Goal: Transaction & Acquisition: Purchase product/service

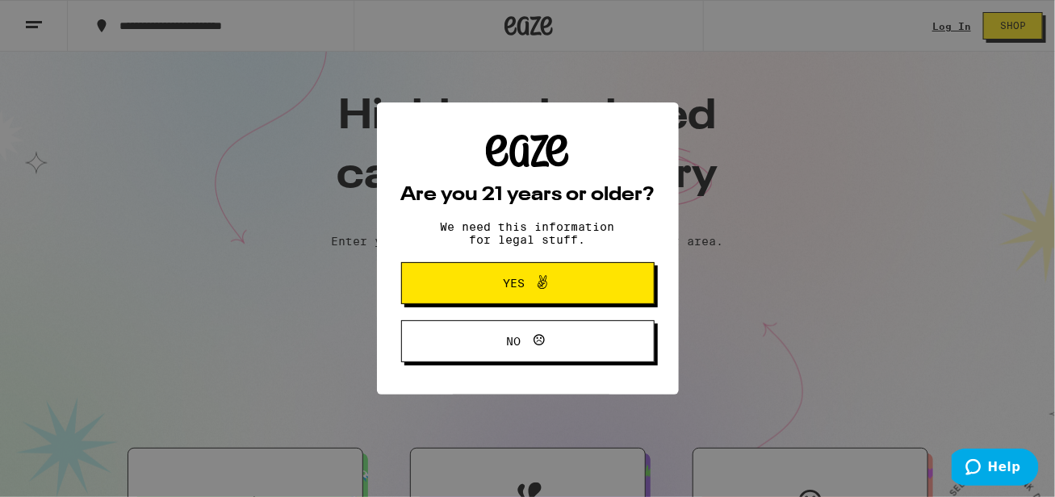
click at [477, 282] on span "Yes" at bounding box center [527, 283] width 123 height 21
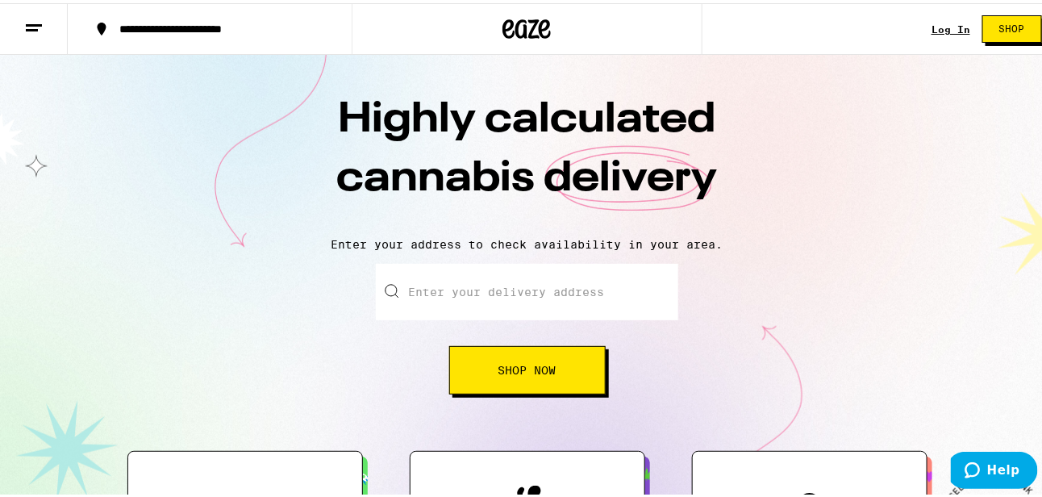
click at [477, 282] on input "Enter your delivery address" at bounding box center [527, 289] width 303 height 56
click at [456, 280] on input "Enter your delivery address" at bounding box center [527, 289] width 303 height 56
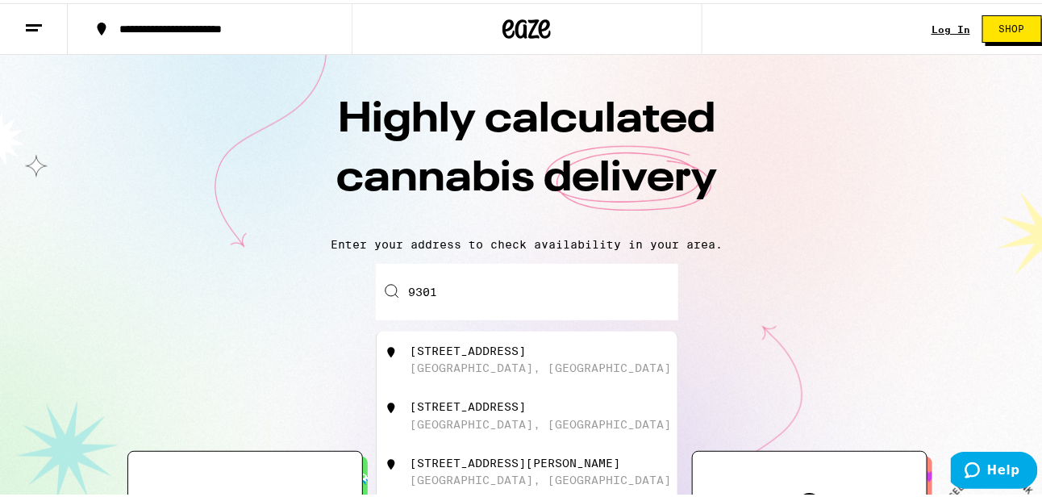
click at [456, 278] on input "9301" at bounding box center [527, 289] width 303 height 56
drag, startPoint x: 456, startPoint y: 278, endPoint x: 433, endPoint y: 288, distance: 24.9
click at [433, 288] on input "9301" at bounding box center [527, 289] width 303 height 56
click at [422, 410] on div "[STREET_ADDRESS]" at bounding box center [469, 403] width 116 height 13
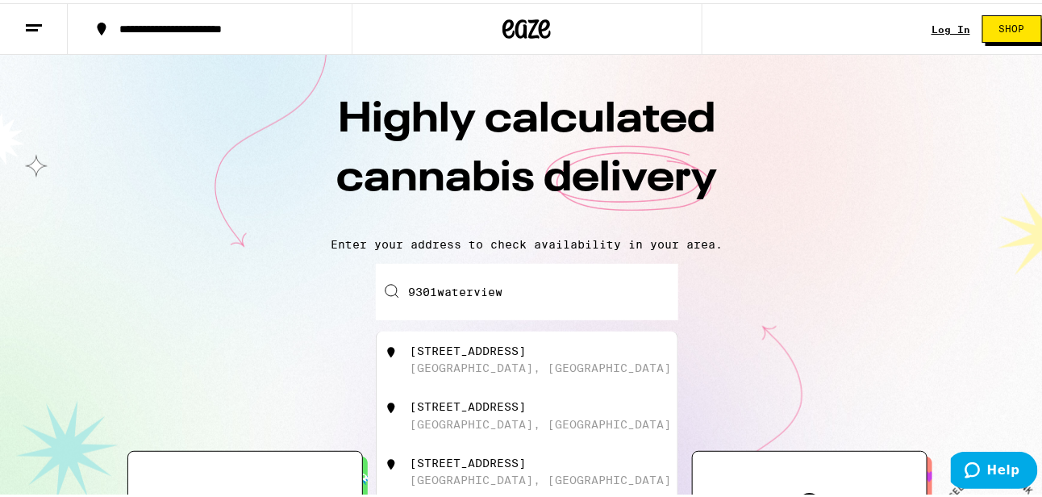
type input "[STREET_ADDRESS]"
click at [422, 413] on div "Highly calculated cannabis delivery Enter your address to check availability in…" at bounding box center [527, 292] width 1055 height 481
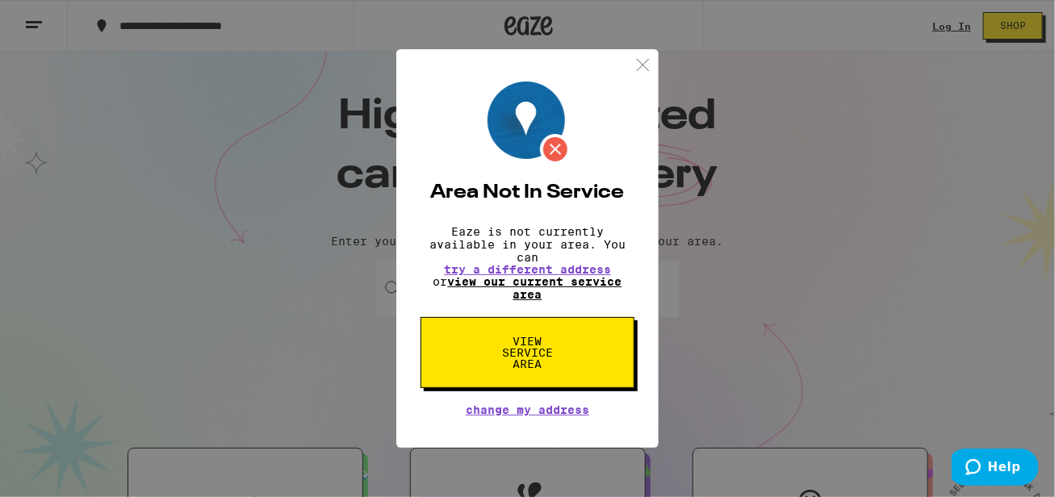
click at [529, 291] on link "view our current service area" at bounding box center [535, 288] width 174 height 26
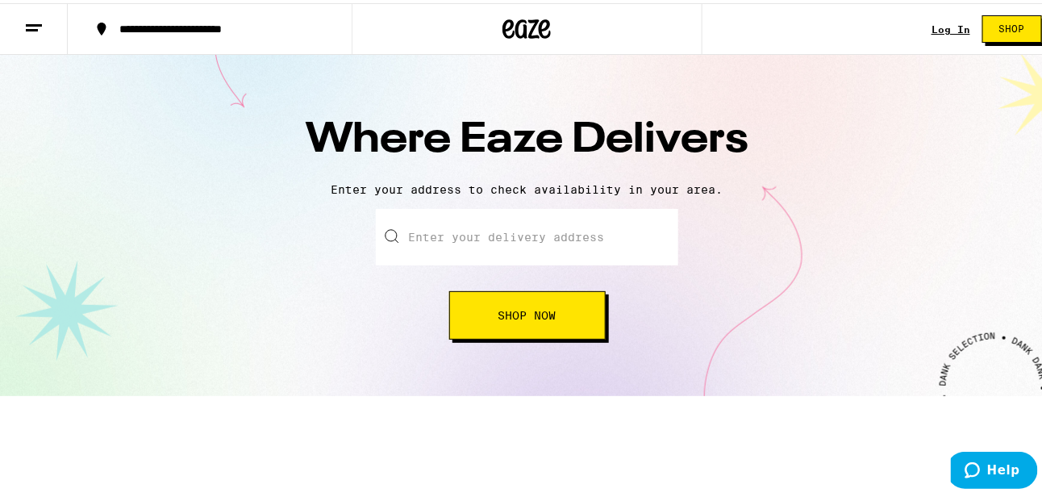
click at [513, 311] on span "Shop Now" at bounding box center [528, 312] width 58 height 11
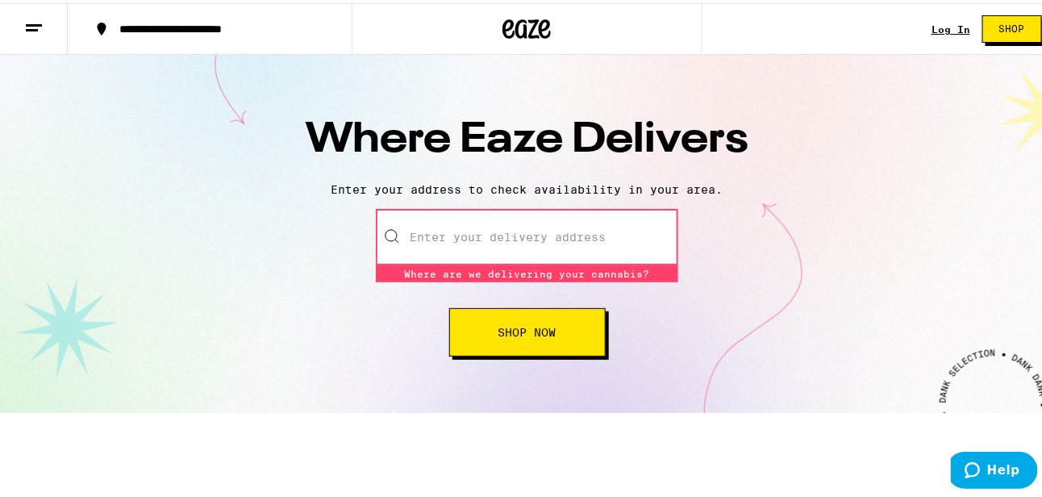
click at [513, 311] on button "Shop Now" at bounding box center [527, 329] width 157 height 48
click at [401, 326] on div "Enter your delivery address Where are we delivering your cannabis? Where are we…" at bounding box center [527, 280] width 303 height 148
click at [463, 240] on input "text" at bounding box center [527, 234] width 303 height 56
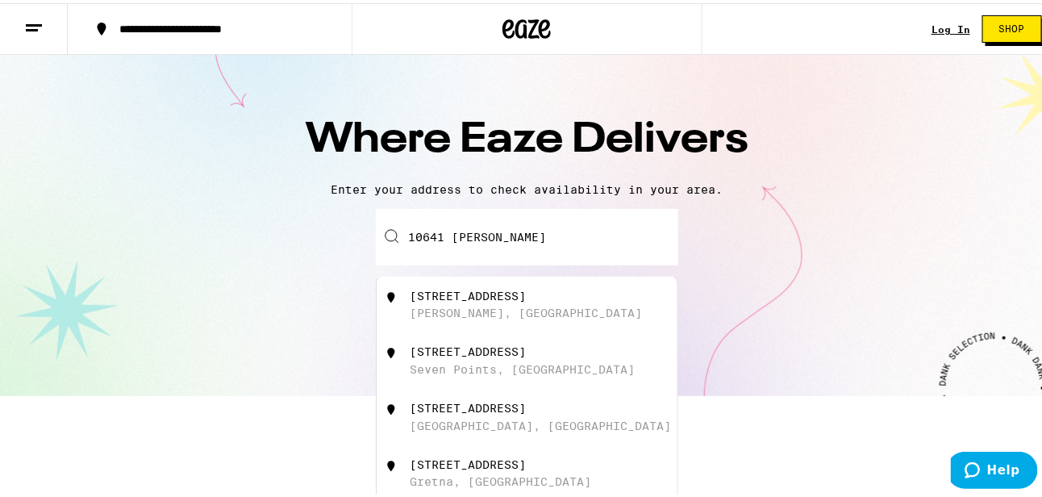
click at [432, 288] on div "[STREET_ADDRESS]" at bounding box center [469, 292] width 116 height 13
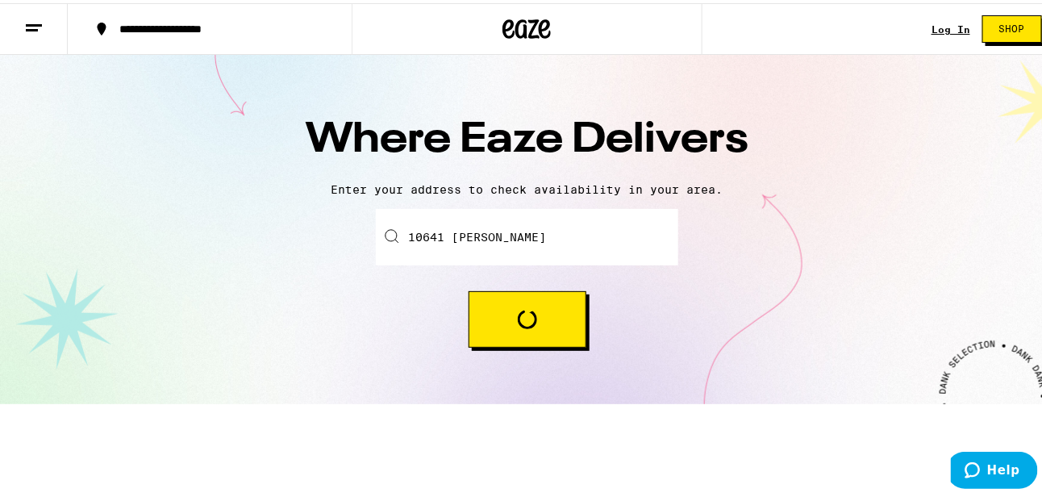
type input "[STREET_ADDRESS]"
click at [432, 288] on div "Enter your delivery address [STREET_ADDRESS][PERSON_NAME] Loading" at bounding box center [527, 275] width 303 height 139
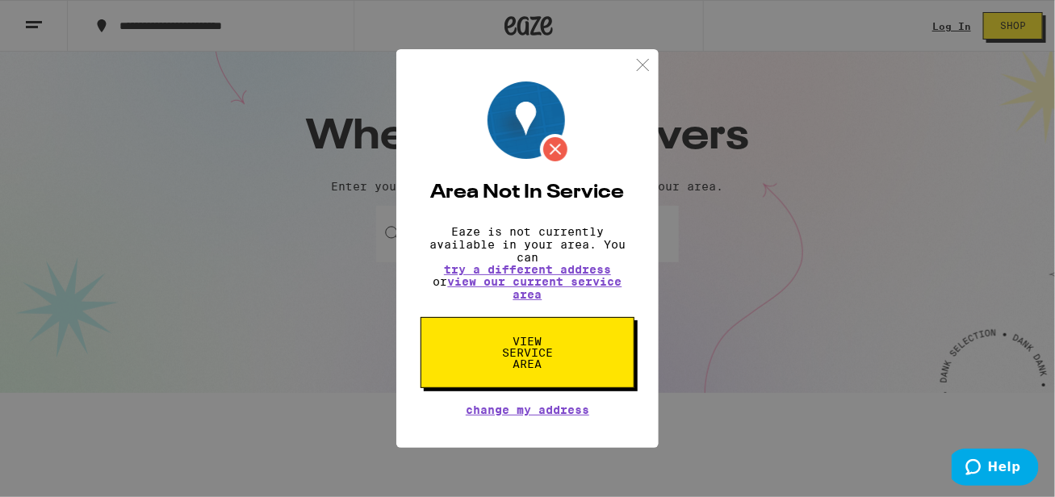
click at [645, 69] on img at bounding box center [643, 65] width 20 height 20
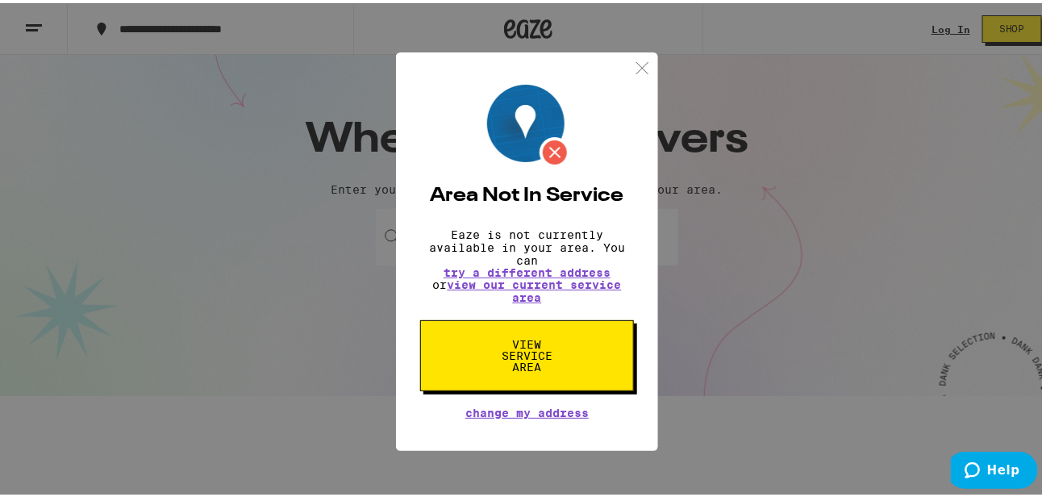
click at [645, 69] on div "Where Eaze Delivers Enter your address to check availability in your area. Ente…" at bounding box center [527, 222] width 1055 height 341
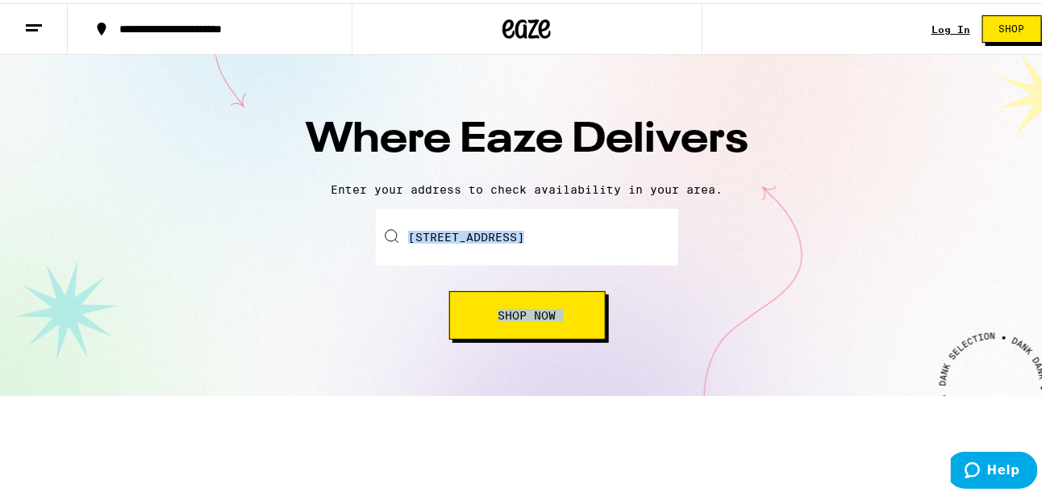
click at [509, 322] on button "Shop Now" at bounding box center [527, 312] width 157 height 48
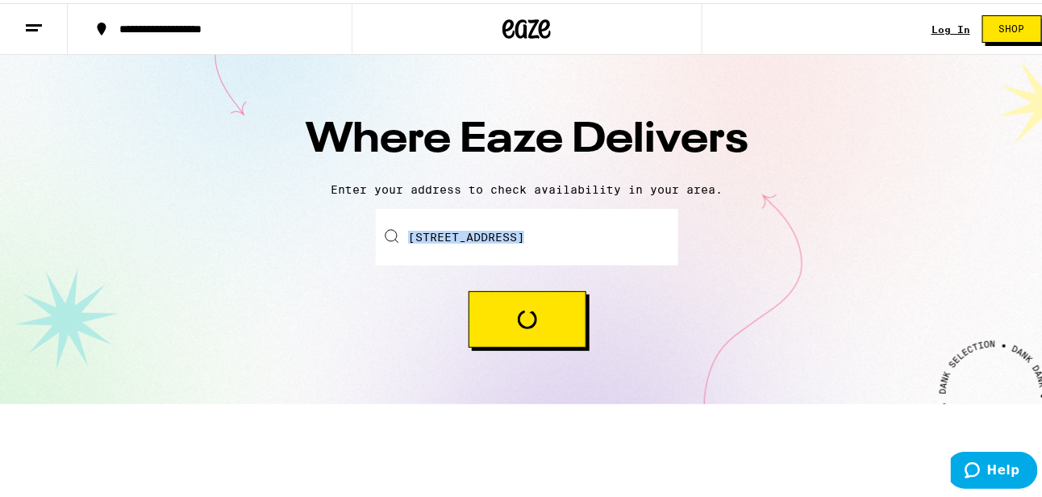
click at [509, 322] on button "Loading" at bounding box center [528, 316] width 118 height 56
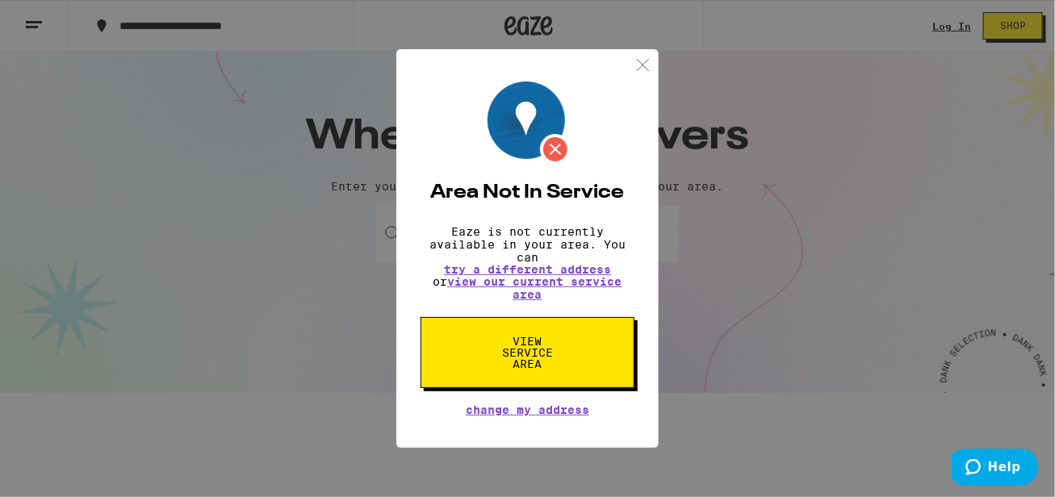
click at [509, 354] on span "View Service Area" at bounding box center [527, 353] width 83 height 34
click at [509, 355] on span "View Service Area" at bounding box center [527, 353] width 83 height 34
click at [504, 416] on span "Change My Address" at bounding box center [527, 409] width 123 height 11
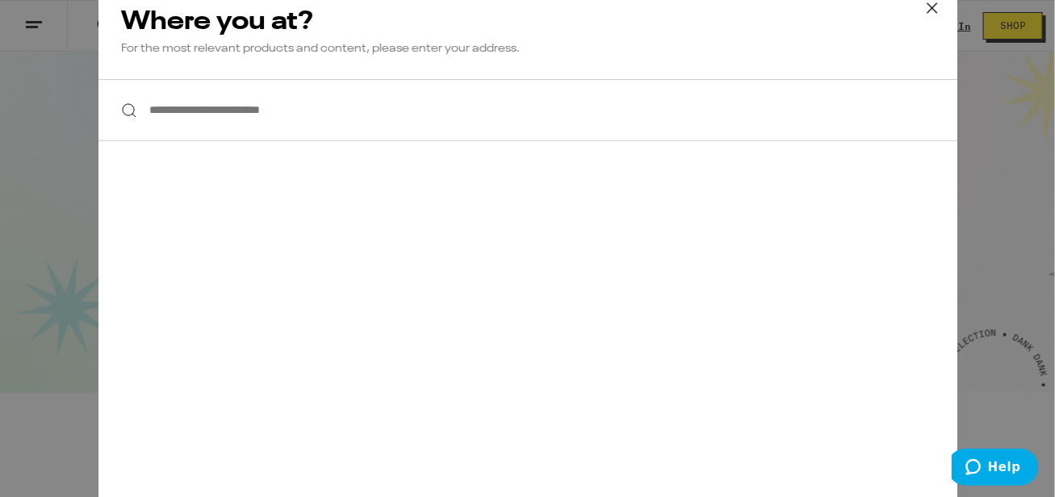
click at [203, 112] on input "**********" at bounding box center [527, 110] width 858 height 62
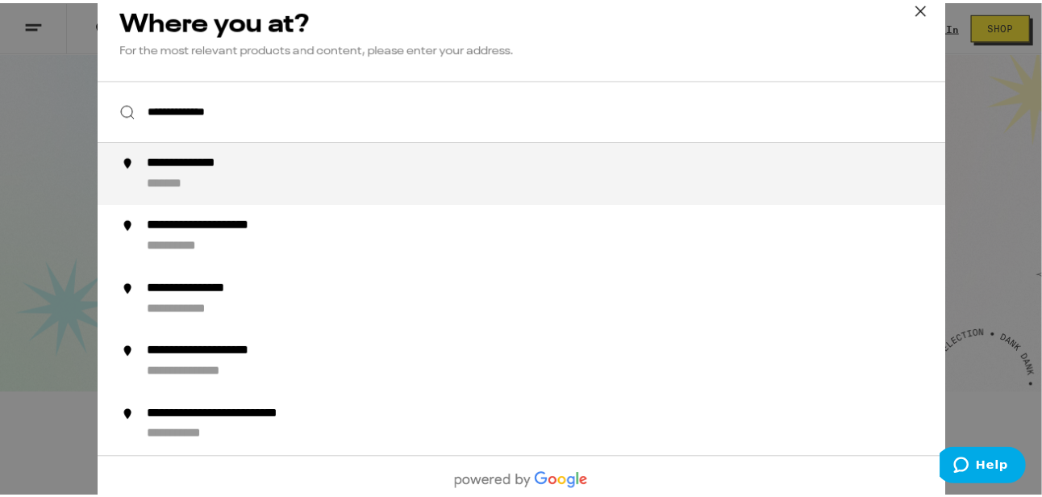
scroll to position [2, 0]
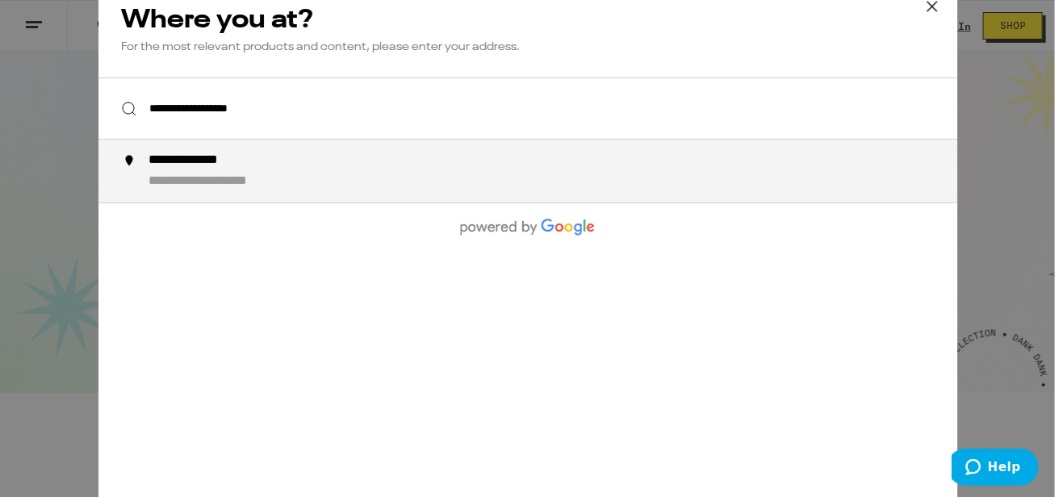
click at [151, 165] on div "**********" at bounding box center [206, 160] width 117 height 16
type input "**********"
click at [151, 165] on div "**********" at bounding box center [206, 160] width 117 height 16
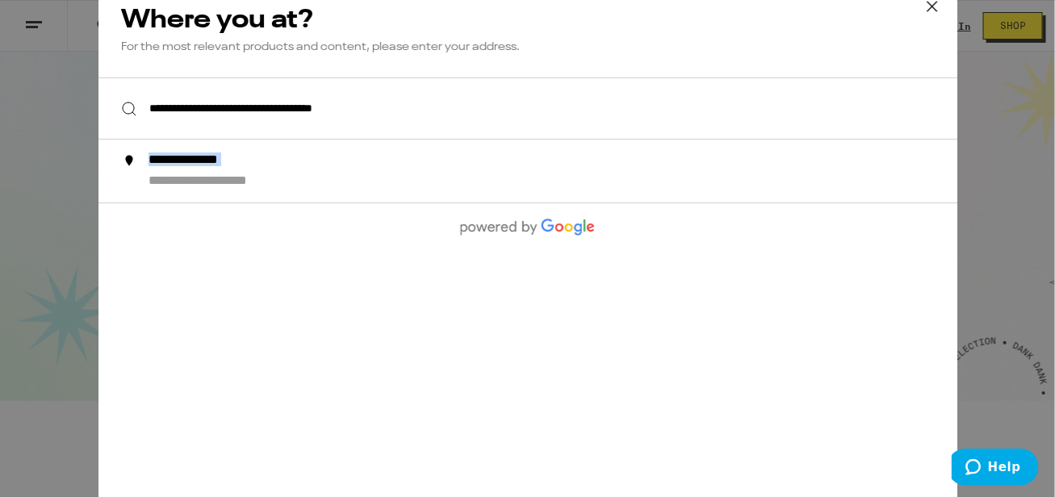
click at [151, 165] on div "**********" at bounding box center [206, 160] width 117 height 16
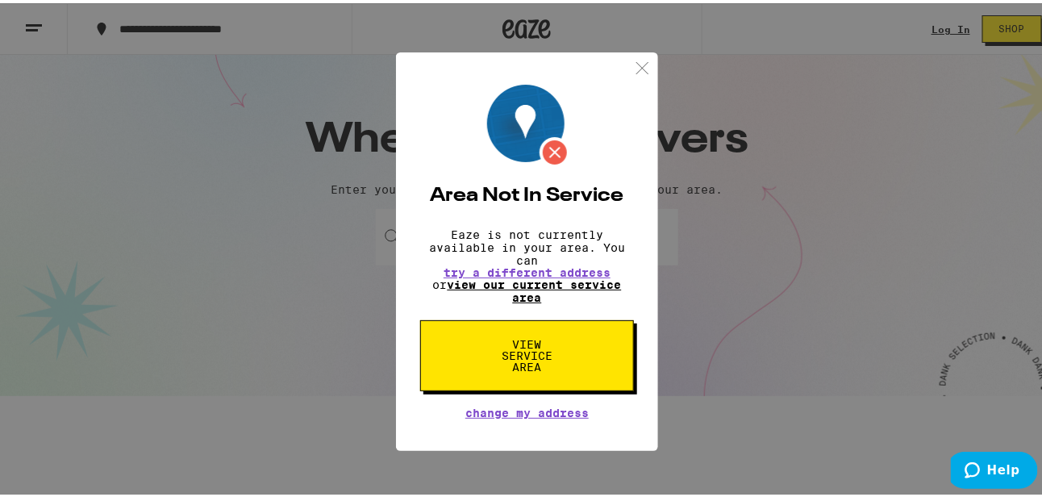
click at [507, 293] on link "view our current service area" at bounding box center [535, 288] width 174 height 26
click at [541, 254] on p "Eaze is not currently available in your area. You can try a different address o…" at bounding box center [527, 263] width 214 height 76
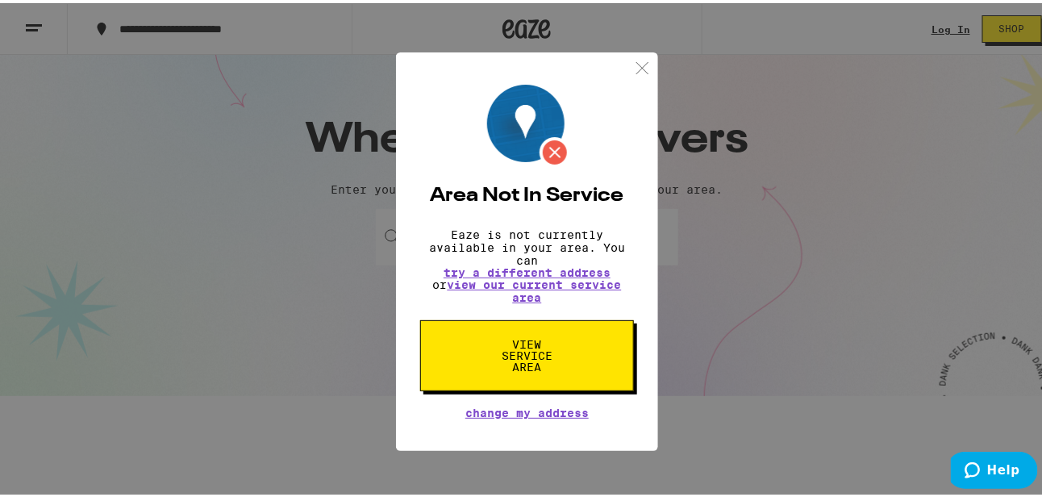
click at [541, 254] on p "Eaze is not currently available in your area. You can try a different address o…" at bounding box center [527, 263] width 214 height 76
click at [525, 290] on link "view our current service area" at bounding box center [535, 288] width 174 height 26
click at [633, 64] on img at bounding box center [643, 65] width 20 height 20
click at [627, 64] on div "Where Eaze Delivers Enter your address to check availability in your area. Ente…" at bounding box center [527, 222] width 1055 height 341
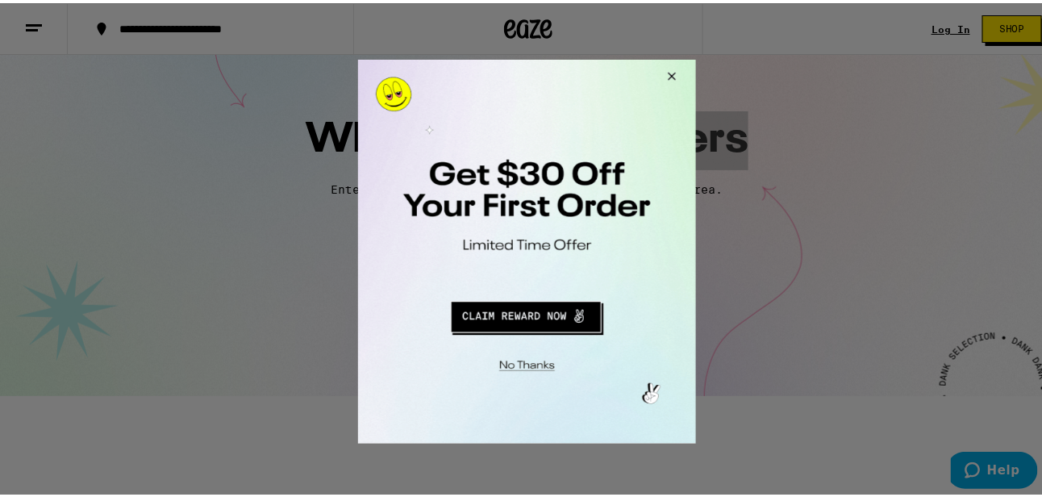
click at [665, 77] on button "Close Modal" at bounding box center [669, 78] width 44 height 39
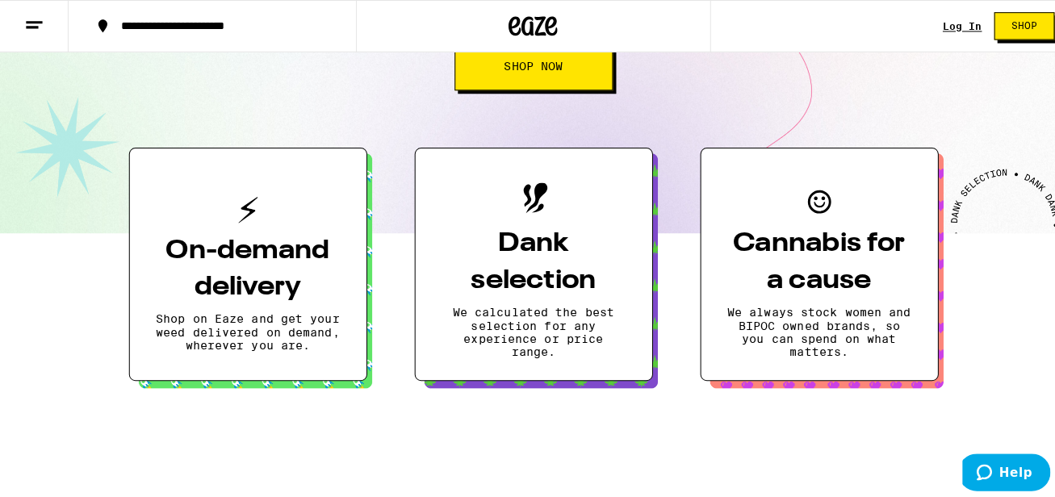
scroll to position [323, 0]
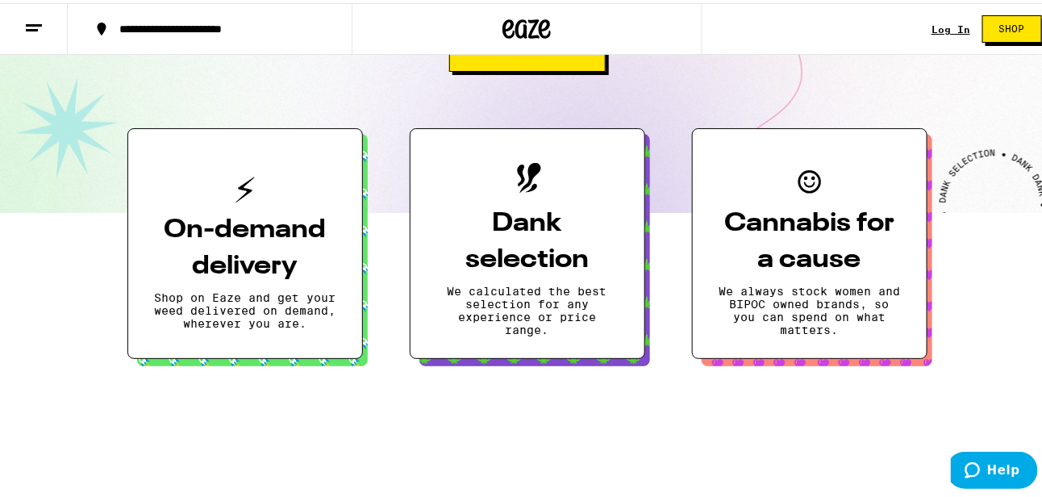
click at [527, 296] on p "We calculated the best selection for any experience or price range." at bounding box center [527, 308] width 182 height 52
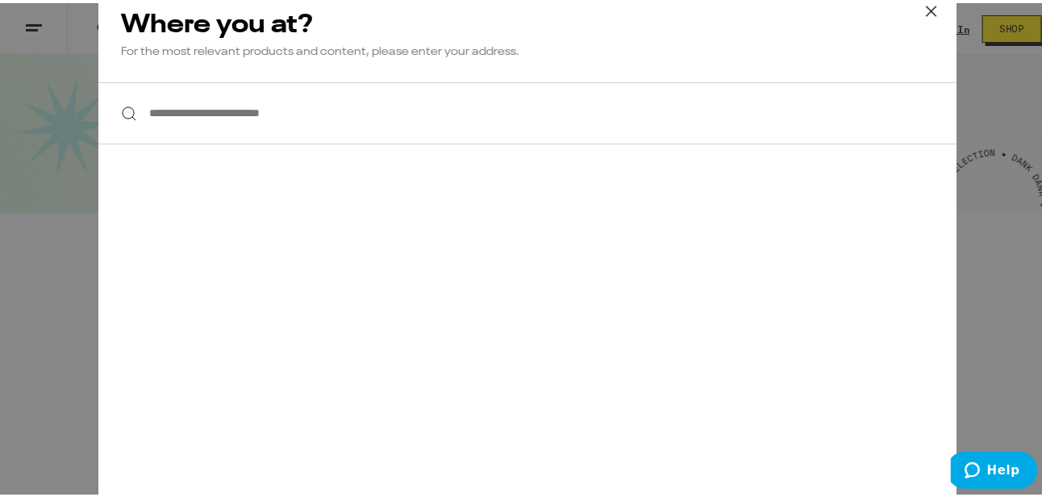
click at [527, 296] on div "**********" at bounding box center [527, 248] width 1055 height 497
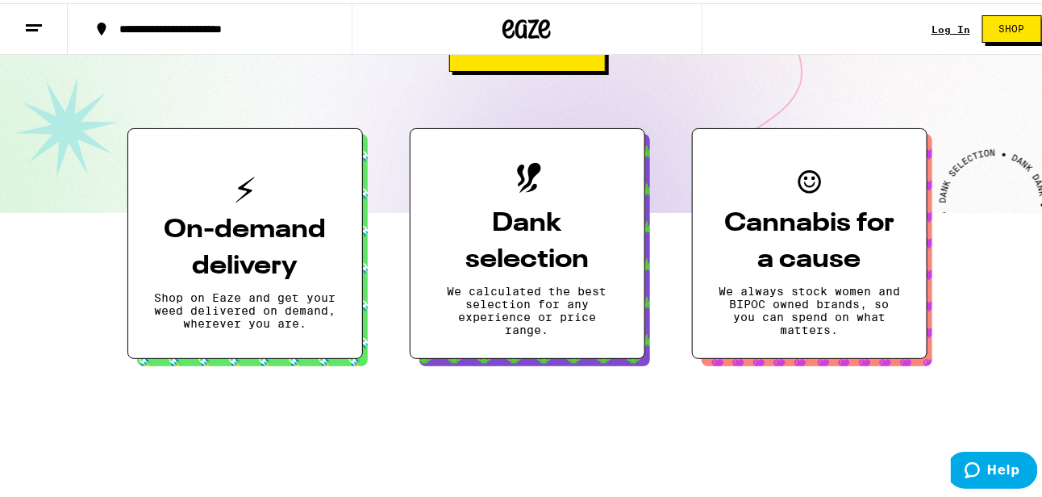
click at [527, 296] on p "We calculated the best selection for any experience or price range." at bounding box center [527, 308] width 182 height 52
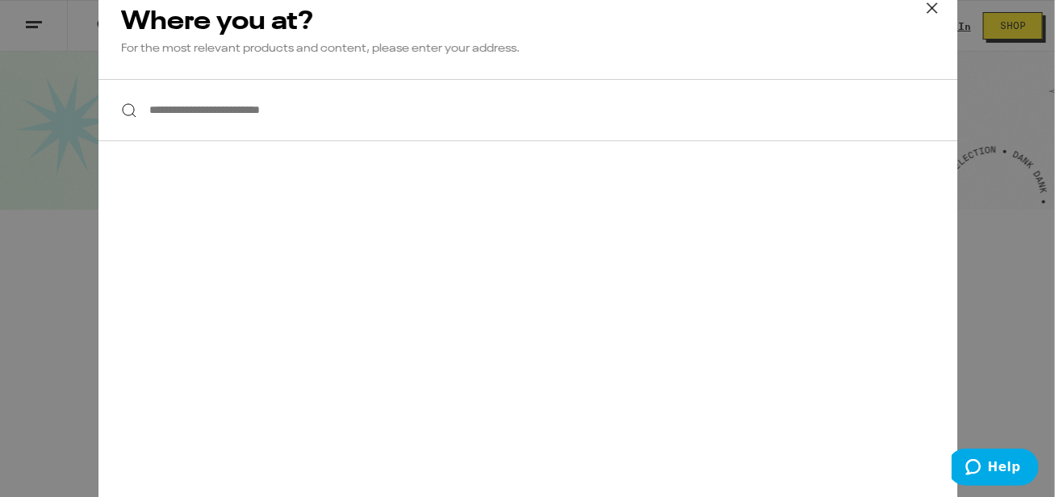
click at [151, 110] on input "**********" at bounding box center [527, 110] width 858 height 62
click at [151, 109] on input "**********" at bounding box center [527, 110] width 858 height 62
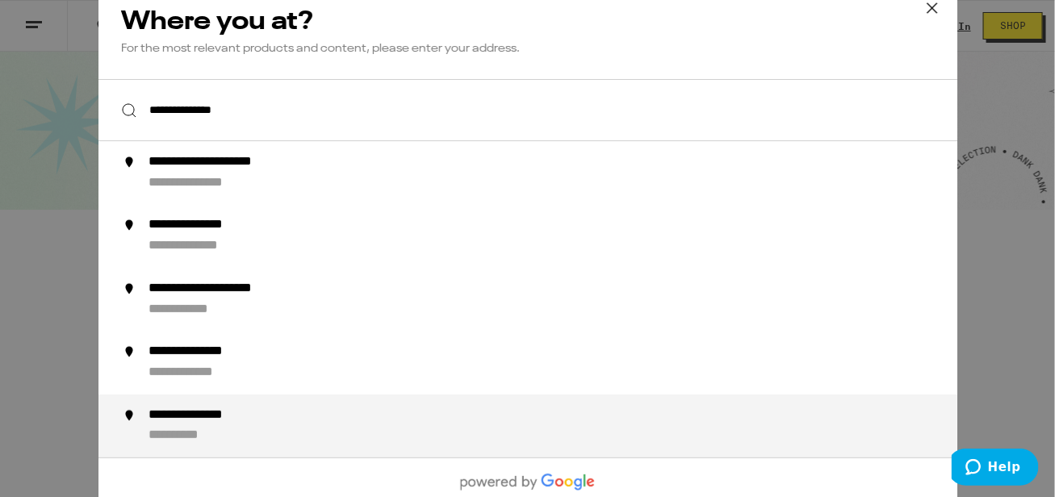
click at [148, 427] on div "**********" at bounding box center [559, 425] width 823 height 37
type input "**********"
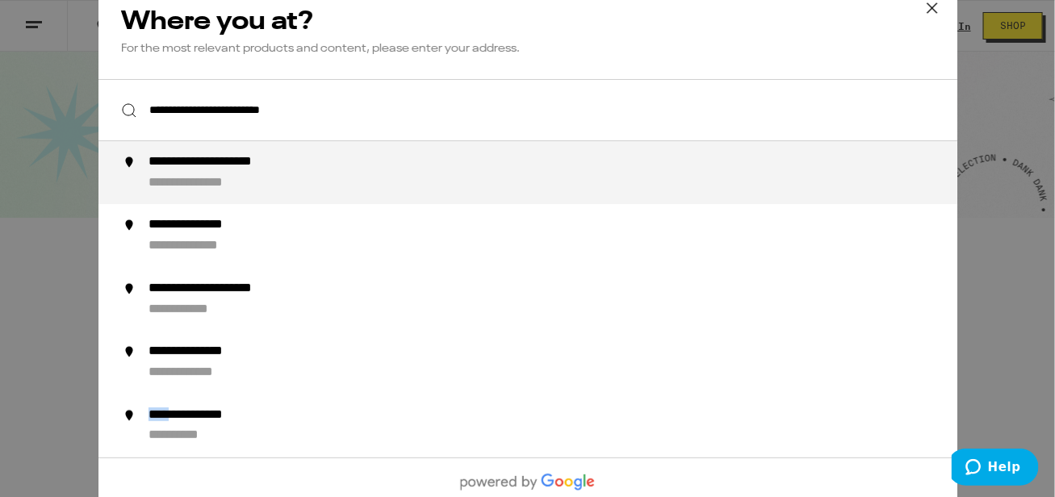
click at [148, 427] on div "**********" at bounding box center [559, 425] width 823 height 37
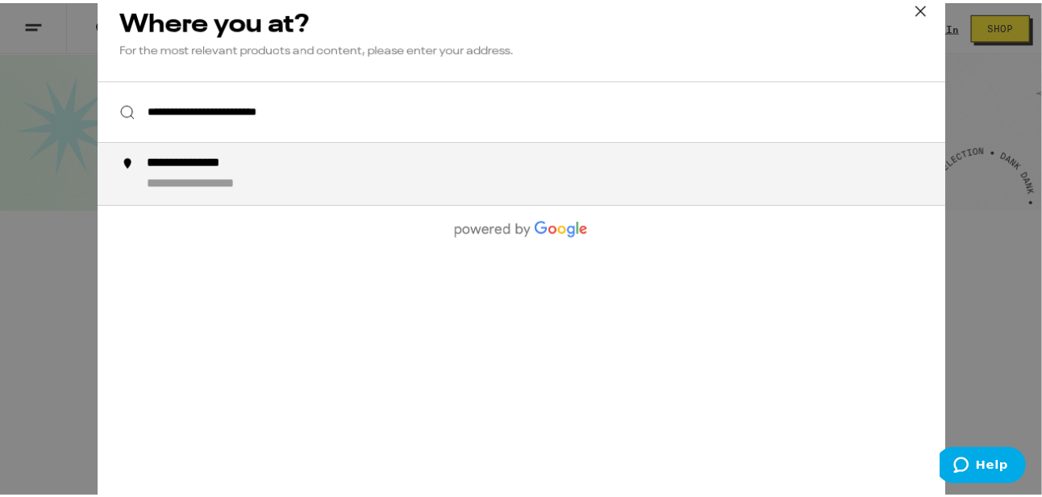
scroll to position [374, 0]
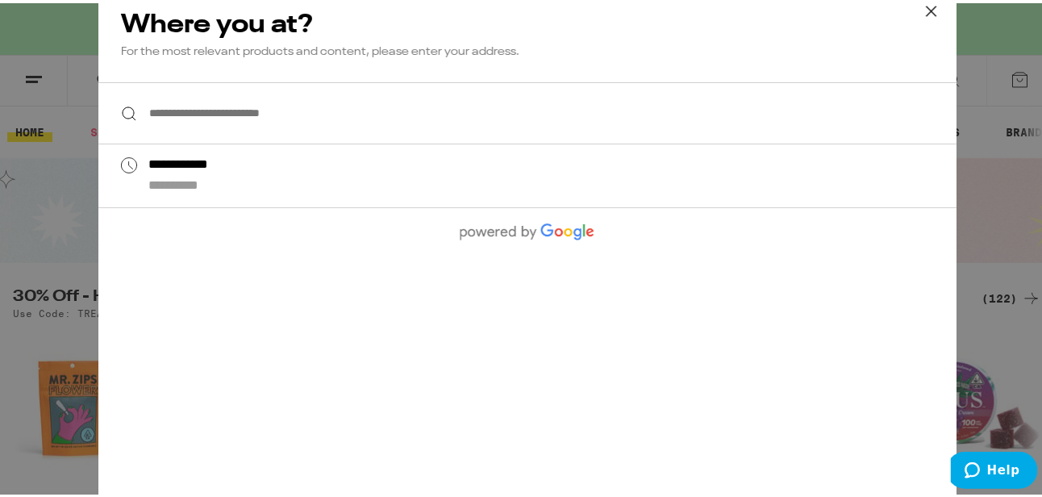
click at [920, 14] on icon at bounding box center [932, 8] width 24 height 24
click at [915, 14] on div "**********" at bounding box center [527, 248] width 1055 height 497
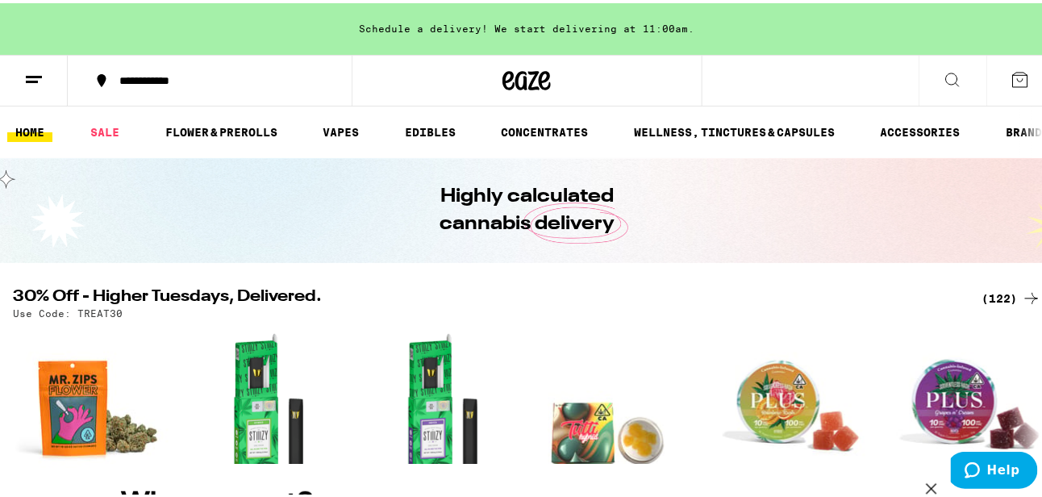
scroll to position [22, 0]
click at [410, 126] on div "**********" at bounding box center [527, 248] width 1055 height 497
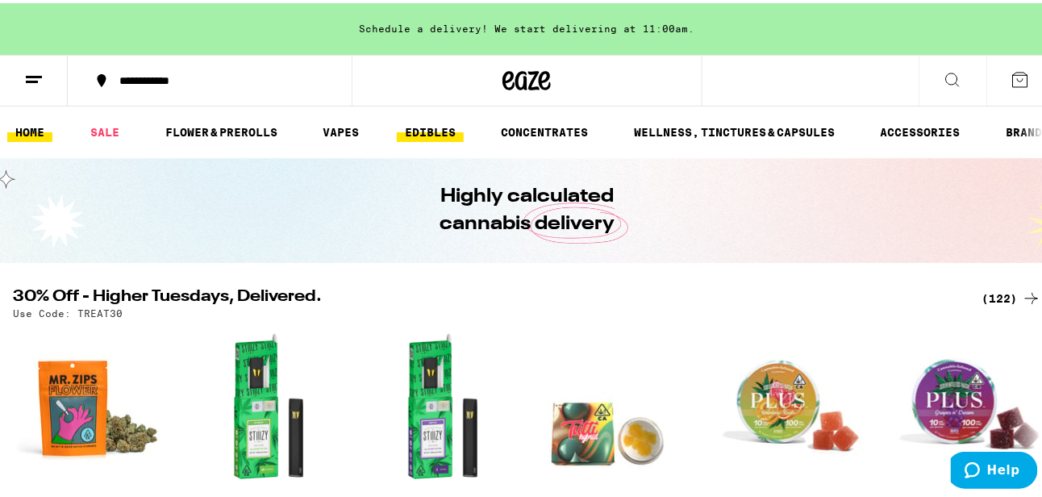
click at [410, 134] on link "EDIBLES" at bounding box center [430, 128] width 67 height 19
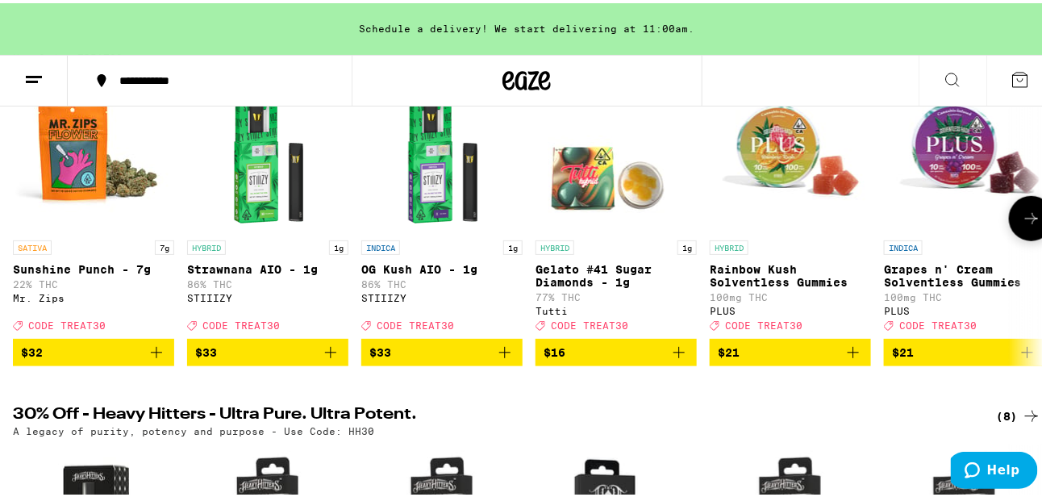
scroll to position [323, 0]
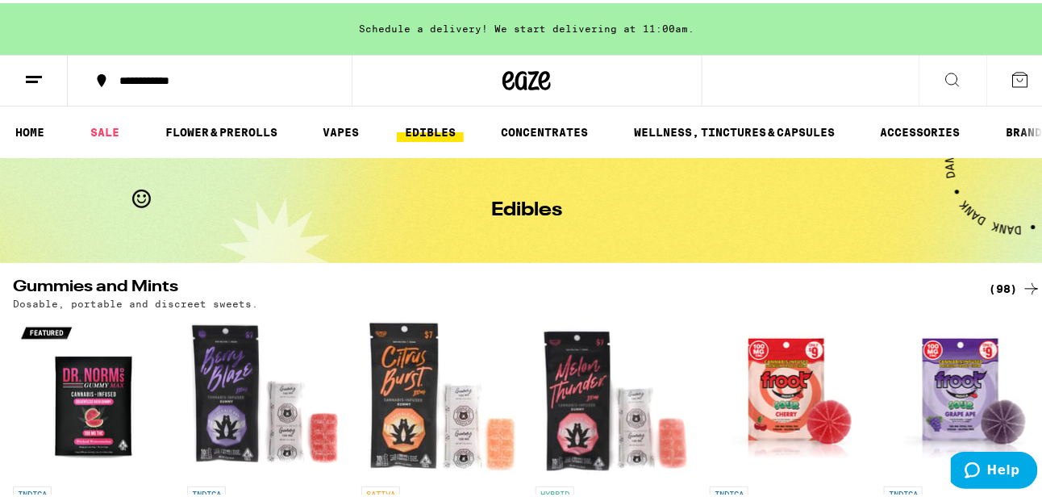
click at [1021, 128] on div at bounding box center [1038, 129] width 34 height 52
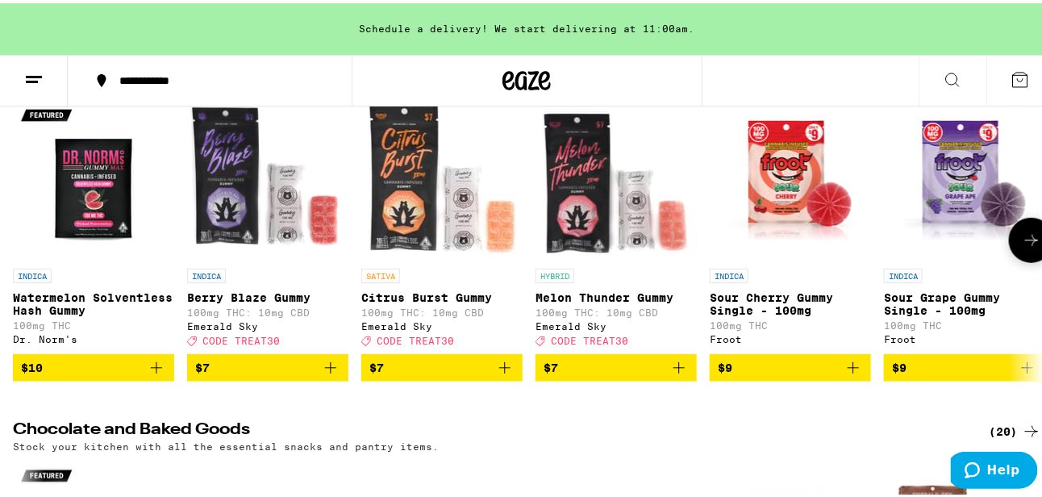
scroll to position [242, 0]
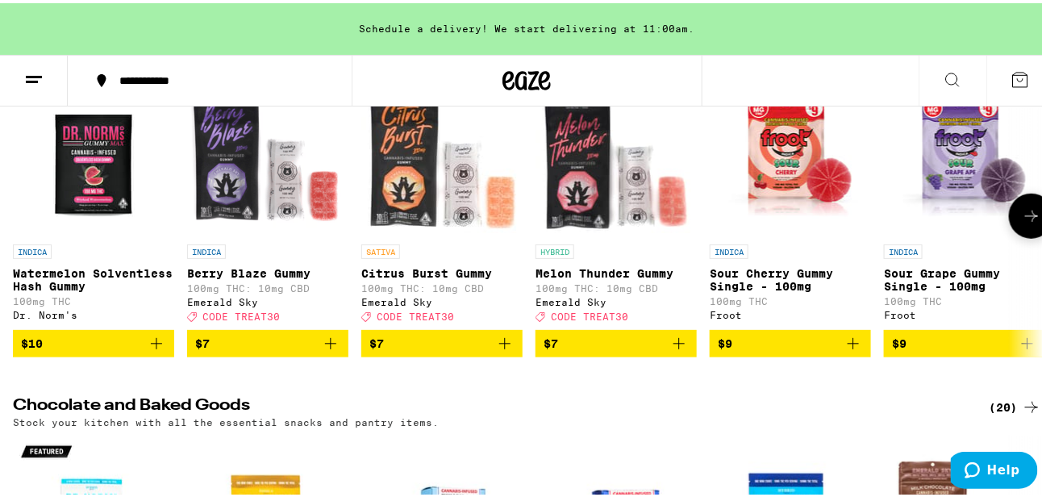
click at [159, 350] on icon "Add to bag" at bounding box center [156, 340] width 19 height 19
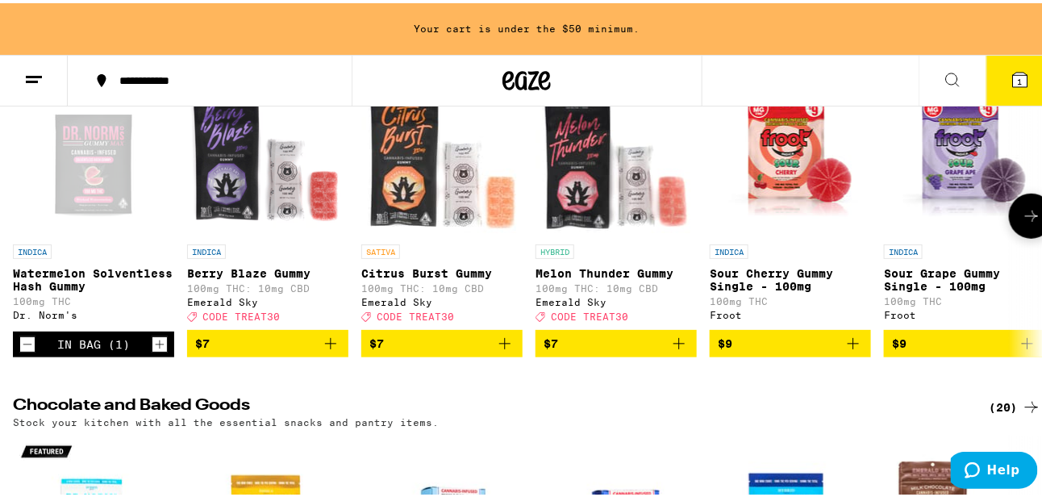
click at [155, 349] on icon "Increment" at bounding box center [159, 341] width 15 height 19
click at [20, 349] on icon "Decrement" at bounding box center [27, 341] width 15 height 19
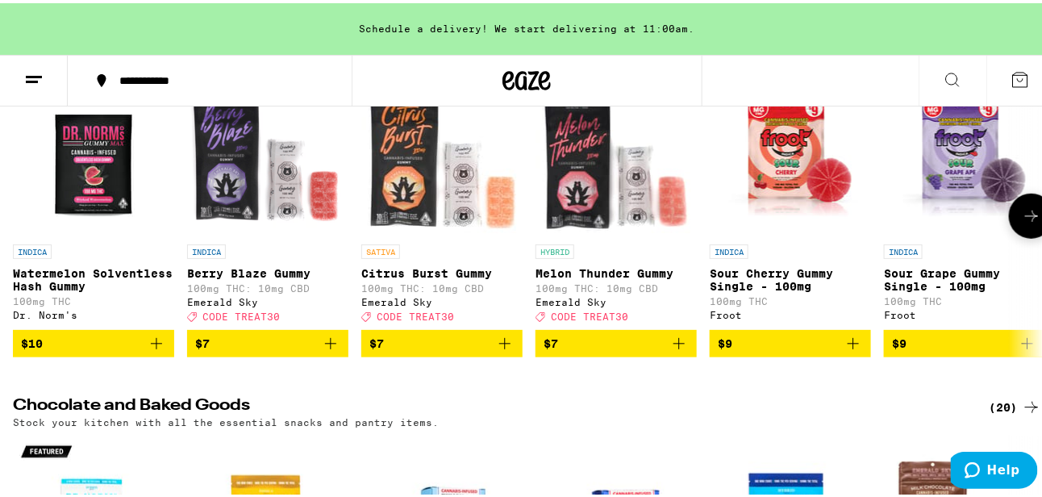
click at [21, 347] on span "$10" at bounding box center [32, 340] width 22 height 13
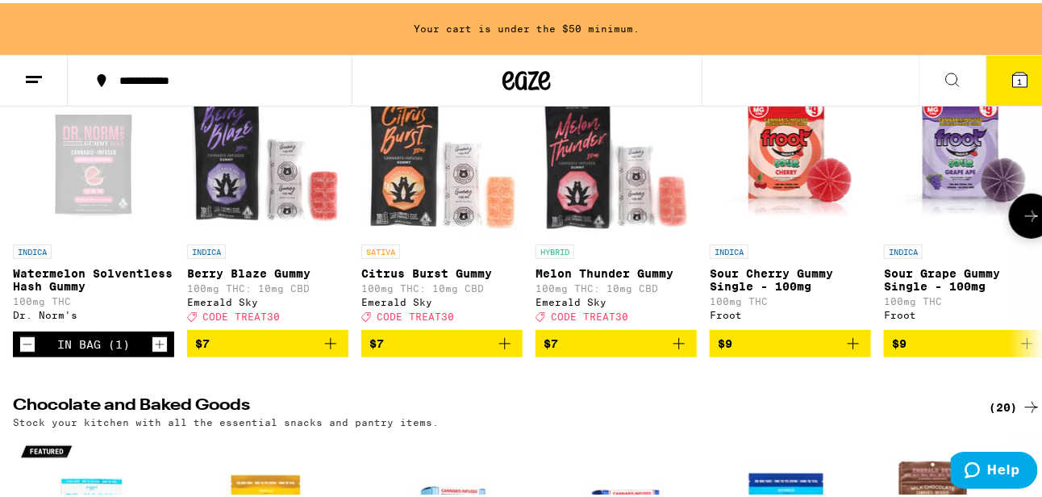
click at [20, 348] on icon "Decrement" at bounding box center [27, 341] width 15 height 19
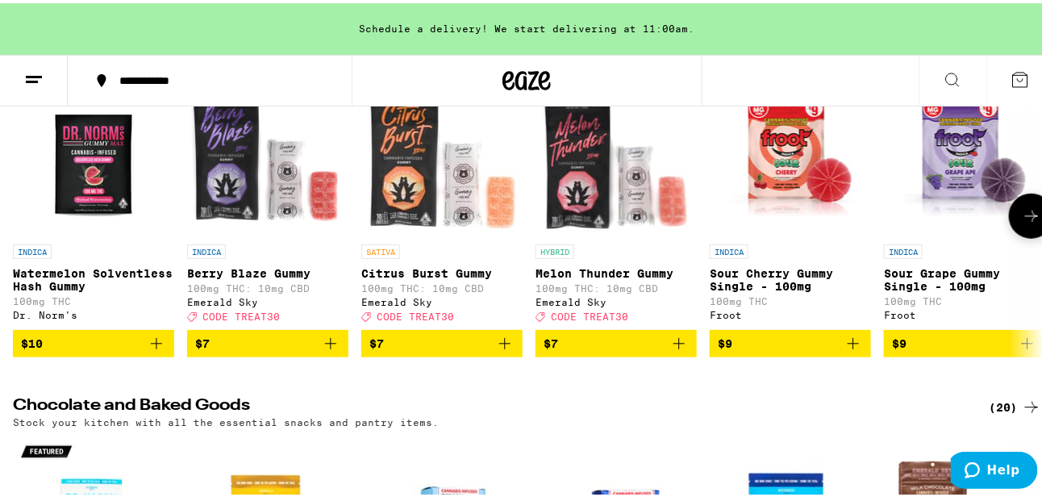
click at [21, 347] on span "$10" at bounding box center [32, 340] width 22 height 13
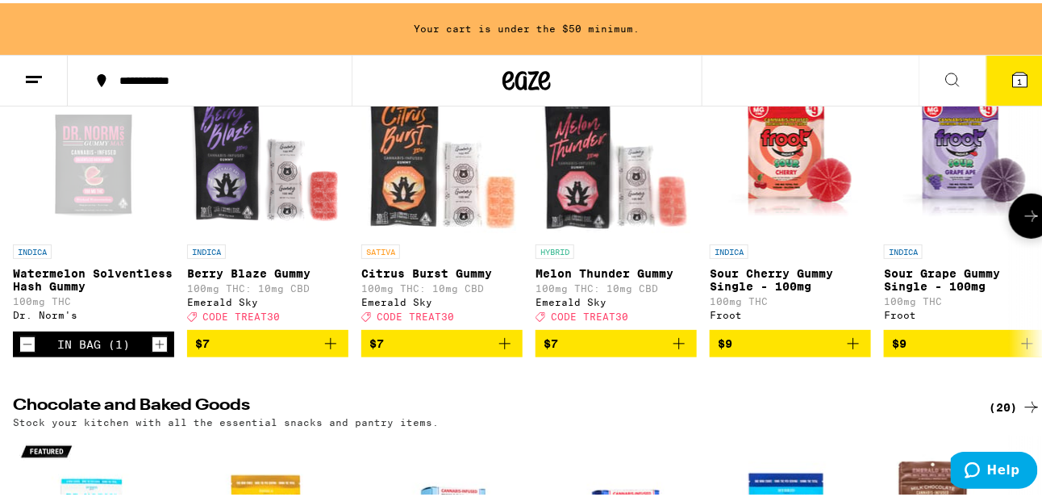
click at [31, 346] on icon "Decrement" at bounding box center [27, 341] width 15 height 19
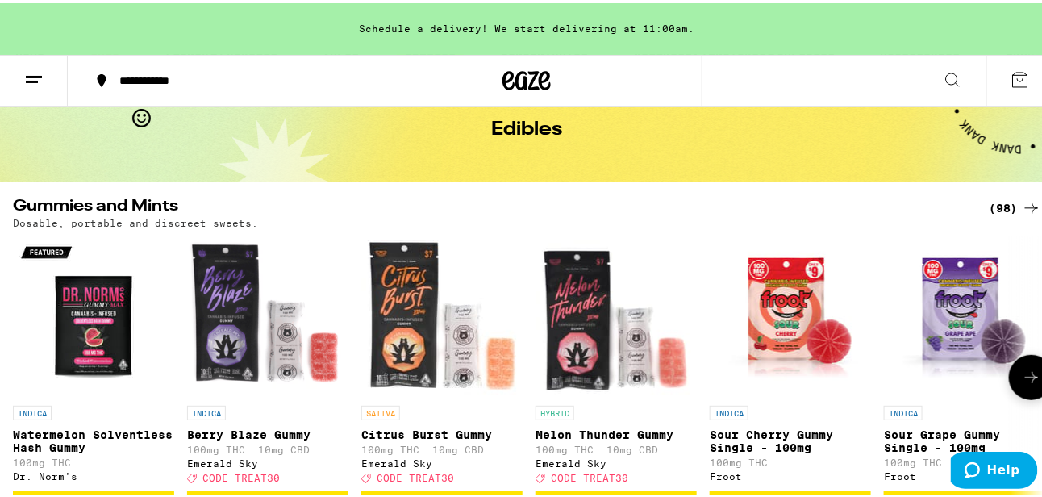
scroll to position [0, 0]
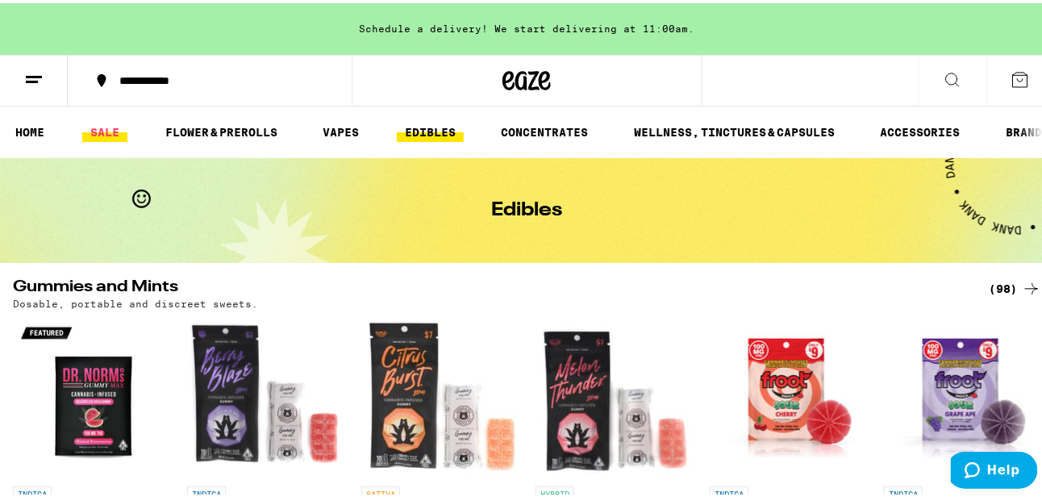
click at [105, 135] on link "SALE" at bounding box center [104, 128] width 45 height 19
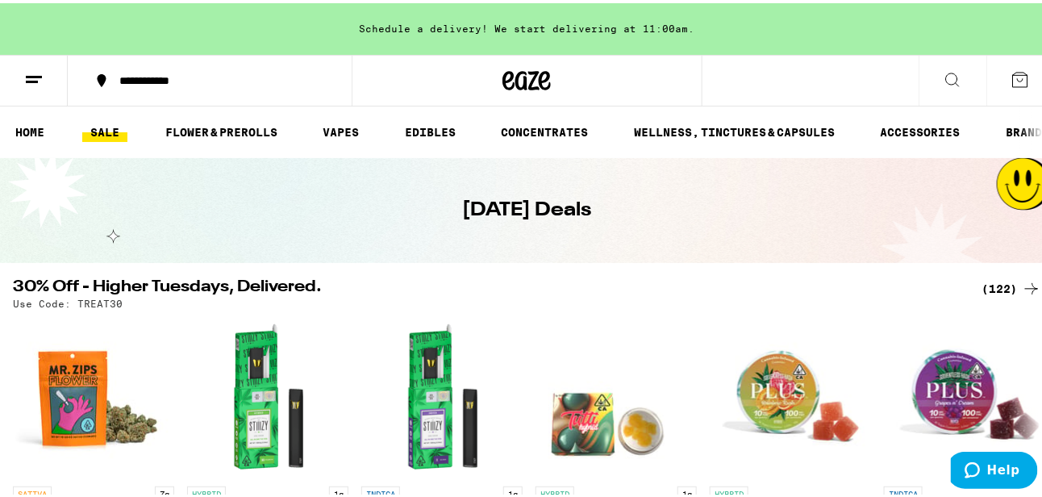
click at [733, 244] on div "Today's Deals" at bounding box center [528, 207] width 620 height 105
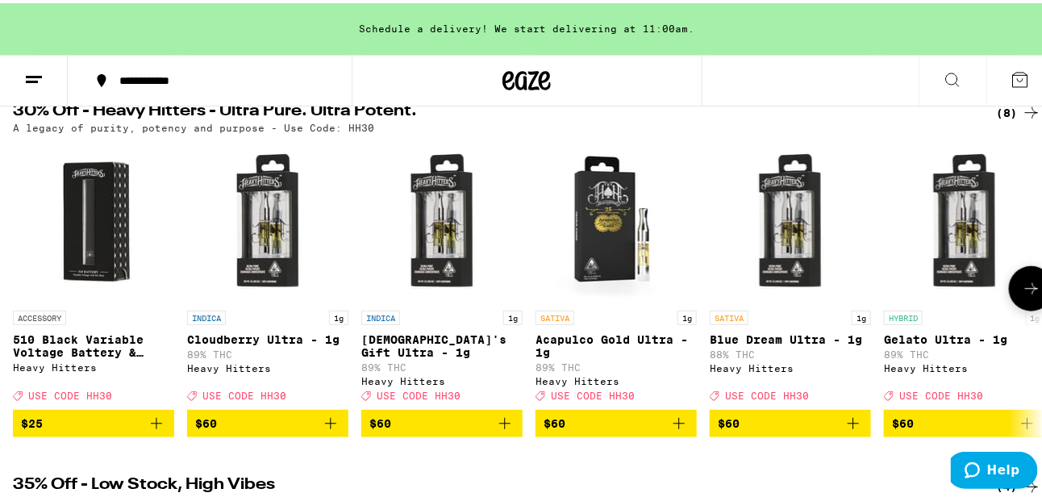
scroll to position [726, 0]
